Goal: Consume media (video, audio)

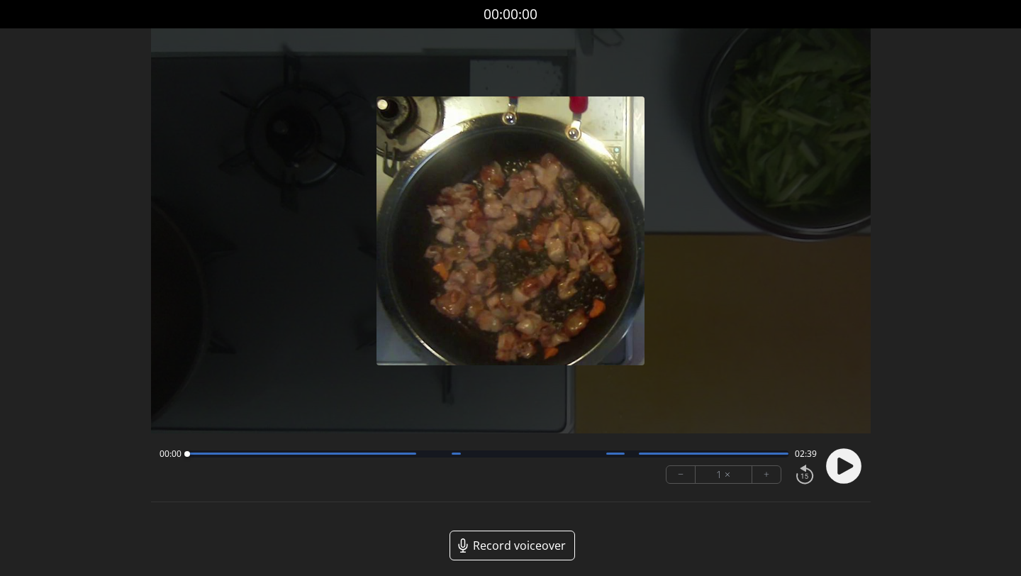
click at [832, 461] on circle at bounding box center [843, 465] width 35 height 35
click at [836, 460] on circle at bounding box center [843, 465] width 35 height 35
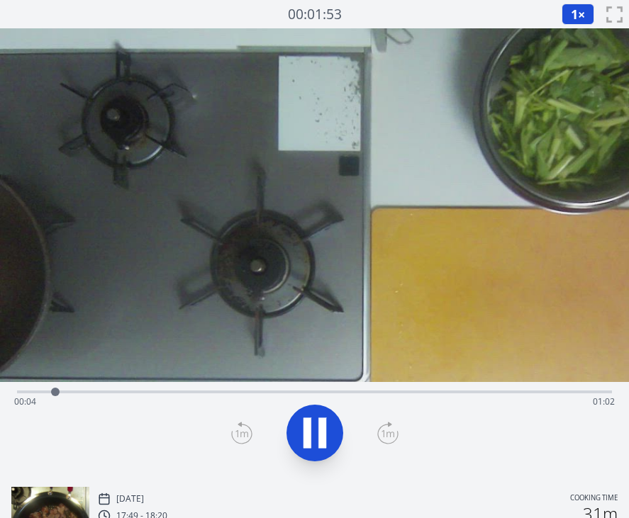
click at [313, 393] on div "Time elapsed: 00:04 Time remaining: 01:02" at bounding box center [314, 402] width 600 height 23
click at [392, 392] on div "Time elapsed: 00:34 Time remaining: 00:32" at bounding box center [314, 402] width 600 height 23
click at [476, 388] on div "Time elapsed: 00:42 Time remaining: 00:23" at bounding box center [314, 390] width 595 height 17
click at [524, 393] on div "Time elapsed: 00:51 Time remaining: 00:14" at bounding box center [314, 402] width 600 height 23
click at [557, 390] on div "Time elapsed: 00:56 Time remaining: 00:10" at bounding box center [314, 390] width 595 height 17
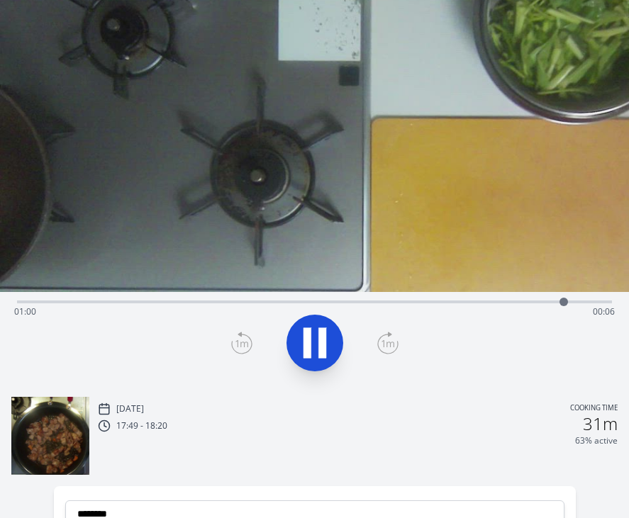
scroll to position [211, 0]
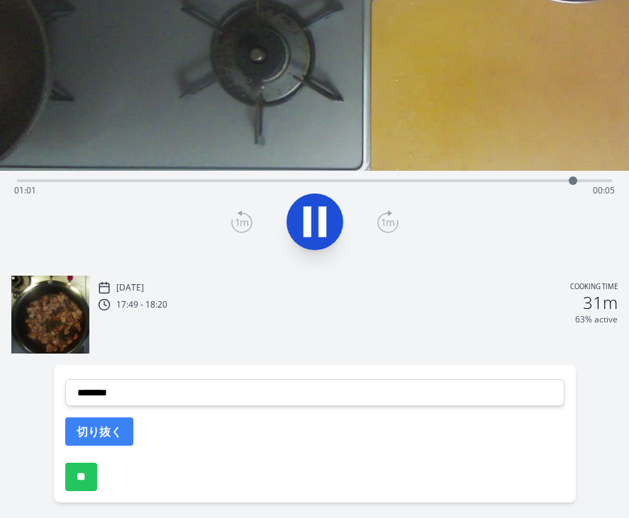
click at [67, 332] on img at bounding box center [50, 315] width 78 height 78
click at [526, 241] on div at bounding box center [315, 222] width 612 height 68
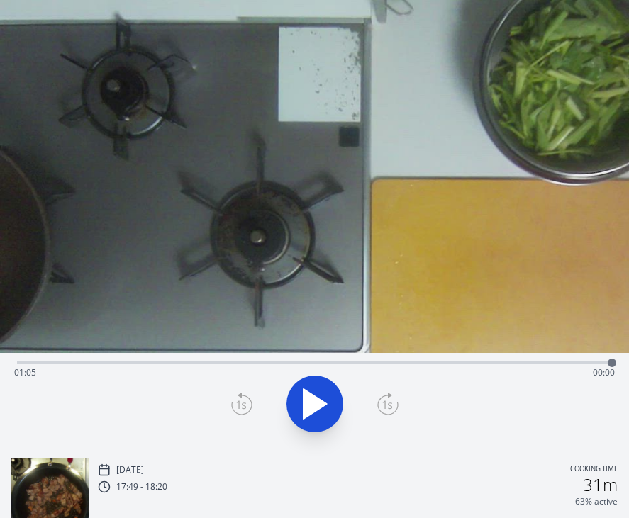
scroll to position [45, 0]
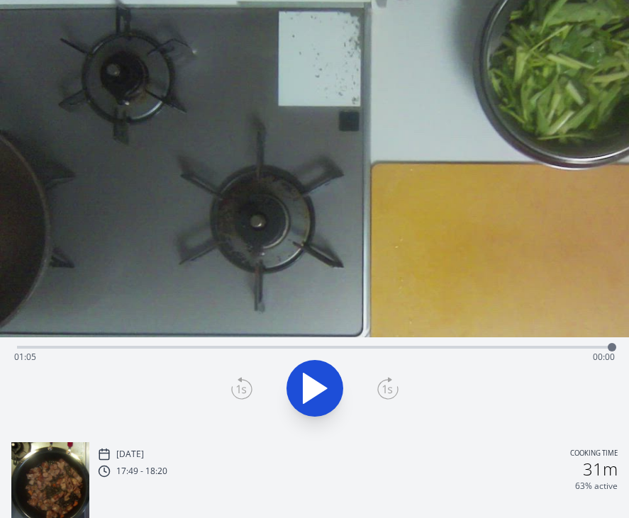
click at [310, 387] on icon at bounding box center [314, 389] width 23 height 30
click at [134, 350] on div "Time elapsed: 00:01 Time remaining: 01:04" at bounding box center [314, 357] width 600 height 23
drag, startPoint x: 151, startPoint y: 347, endPoint x: 26, endPoint y: 357, distance: 125.8
click at [26, 357] on div at bounding box center [25, 347] width 21 height 21
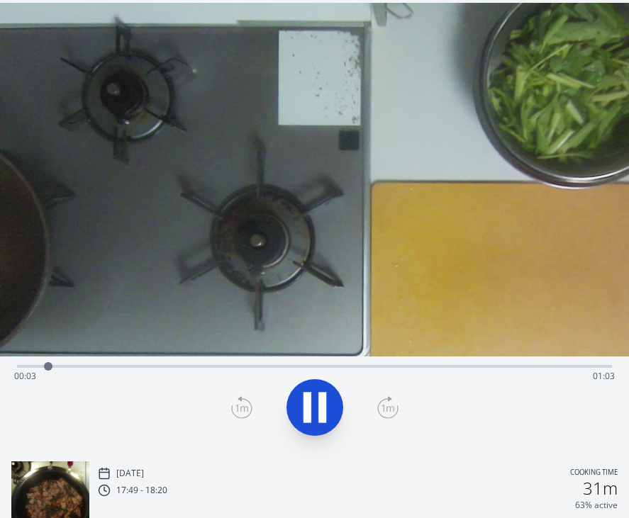
scroll to position [0, 0]
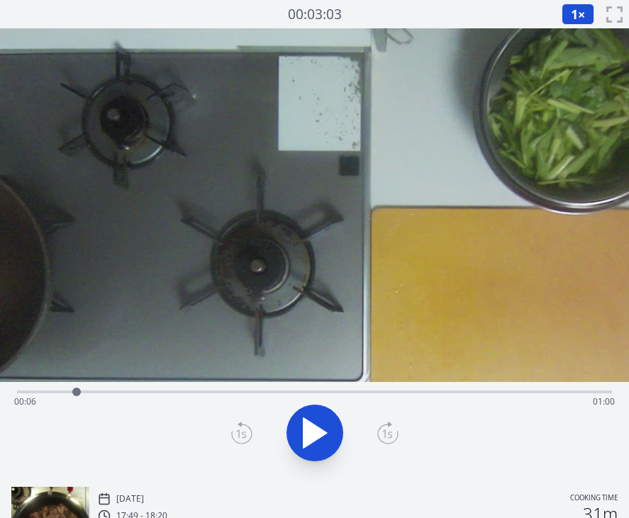
drag, startPoint x: 69, startPoint y: 389, endPoint x: 79, endPoint y: 389, distance: 9.9
click at [79, 389] on div at bounding box center [76, 392] width 9 height 9
drag, startPoint x: 84, startPoint y: 391, endPoint x: 150, endPoint y: 390, distance: 65.2
click at [150, 390] on div at bounding box center [149, 392] width 9 height 9
drag, startPoint x: 150, startPoint y: 390, endPoint x: 178, endPoint y: 390, distance: 28.4
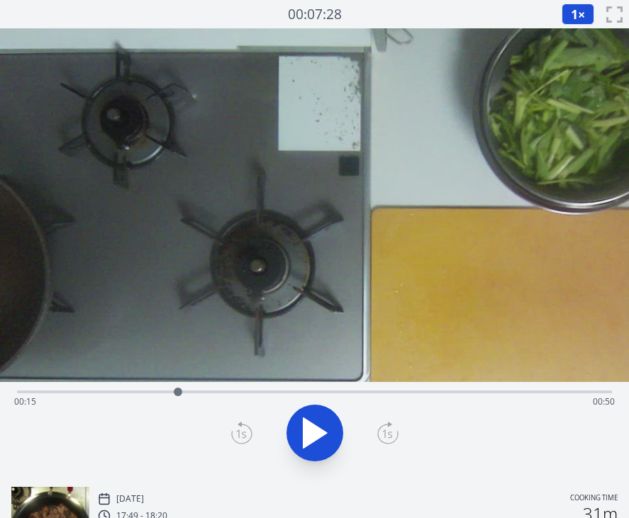
click at [178, 390] on div at bounding box center [177, 391] width 21 height 21
drag, startPoint x: 178, startPoint y: 390, endPoint x: 196, endPoint y: 390, distance: 18.4
click at [196, 390] on div at bounding box center [191, 391] width 21 height 21
drag, startPoint x: 196, startPoint y: 390, endPoint x: 232, endPoint y: 389, distance: 35.5
click at [215, 389] on div at bounding box center [204, 391] width 21 height 21
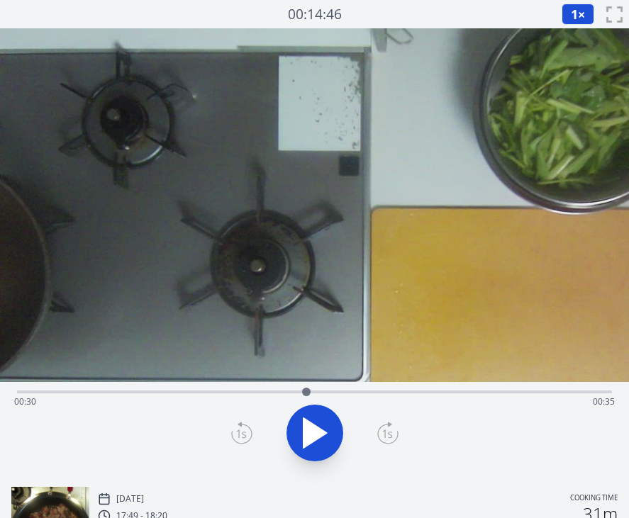
drag, startPoint x: 243, startPoint y: 389, endPoint x: 315, endPoint y: 388, distance: 72.3
click at [315, 389] on div at bounding box center [306, 391] width 21 height 21
click at [315, 388] on div at bounding box center [318, 392] width 9 height 9
drag, startPoint x: 321, startPoint y: 388, endPoint x: 211, endPoint y: 387, distance: 110.6
click at [214, 388] on div at bounding box center [218, 392] width 9 height 9
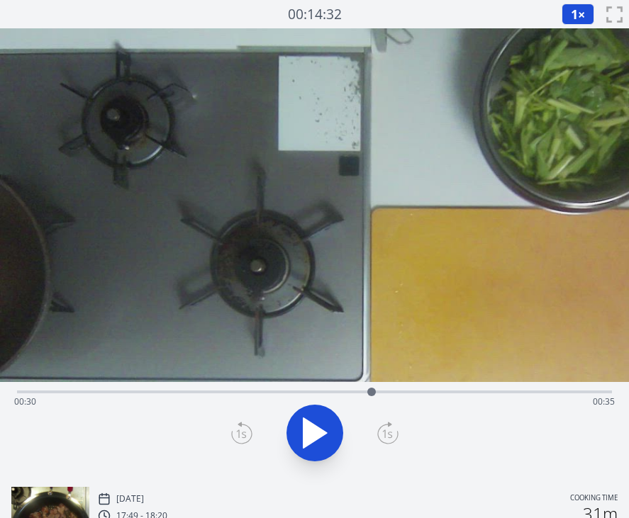
drag, startPoint x: 288, startPoint y: 391, endPoint x: 426, endPoint y: 391, distance: 138.2
click at [376, 391] on div at bounding box center [371, 392] width 9 height 9
drag, startPoint x: 439, startPoint y: 391, endPoint x: 534, endPoint y: 391, distance: 95.7
click at [444, 391] on div at bounding box center [433, 391] width 21 height 21
click at [325, 421] on icon at bounding box center [322, 433] width 8 height 30
